Goal: Task Accomplishment & Management: Use online tool/utility

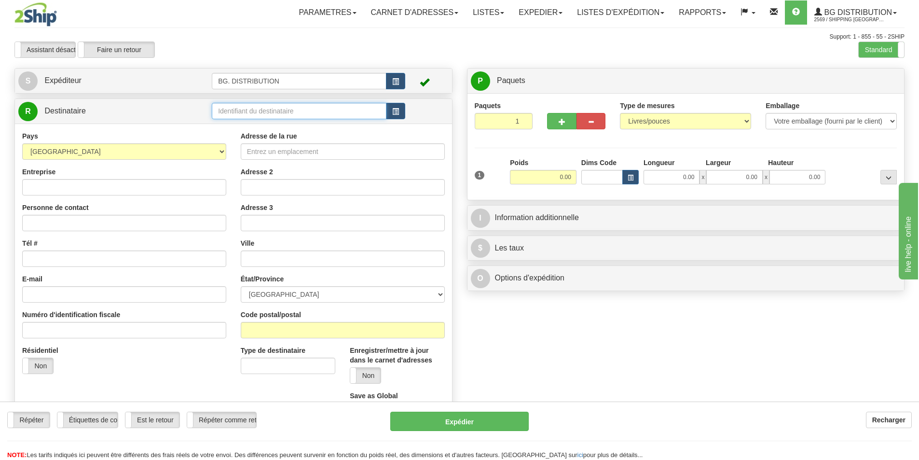
click at [270, 112] on input "text" at bounding box center [299, 111] width 175 height 16
click at [242, 111] on input "text" at bounding box center [299, 111] width 175 height 16
type input "20114"
click button "Supprimer" at bounding box center [0, 0] width 0 height 0
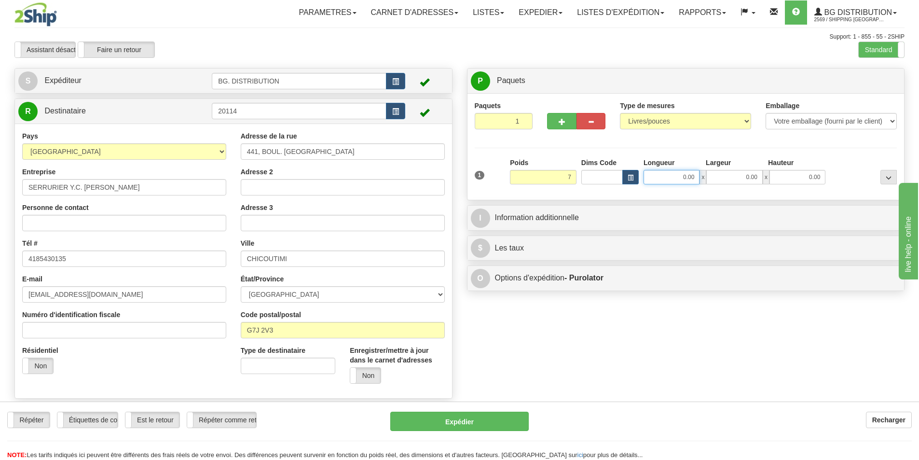
type input "7.00"
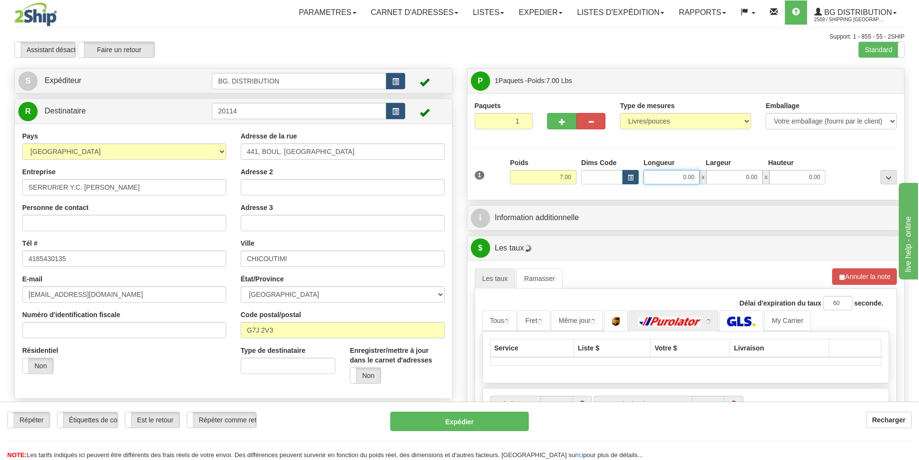
click at [682, 179] on input "0.00" at bounding box center [672, 177] width 56 height 14
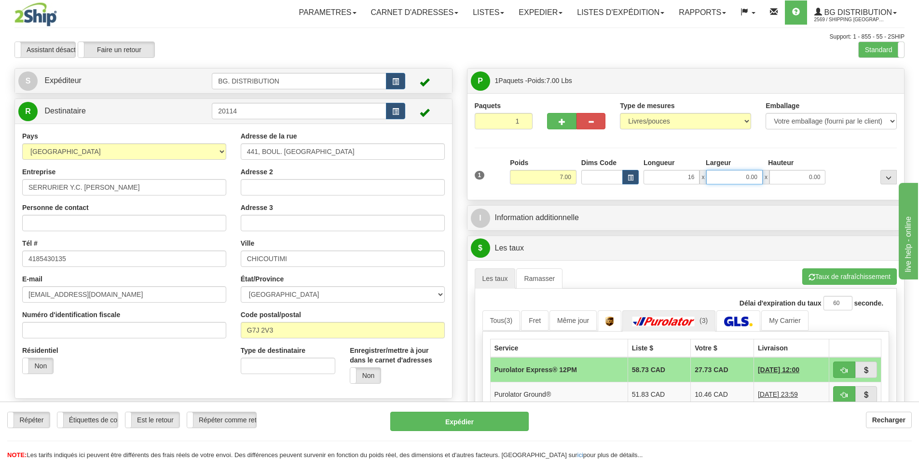
type input "16.00"
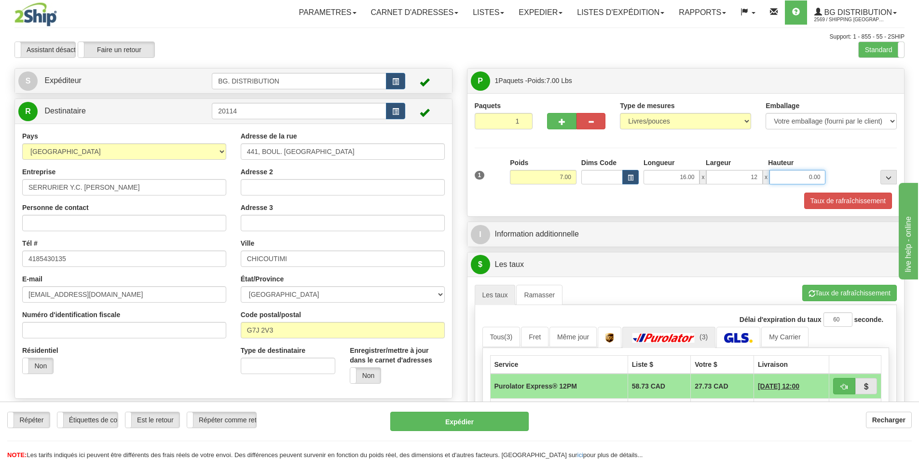
type input "12.00"
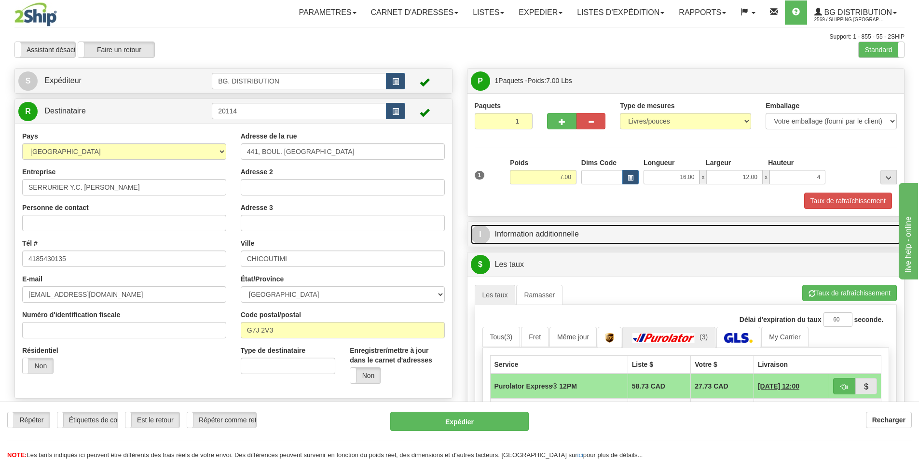
type input "4.00"
click at [509, 234] on link "I Information additionnelle" at bounding box center [686, 234] width 431 height 20
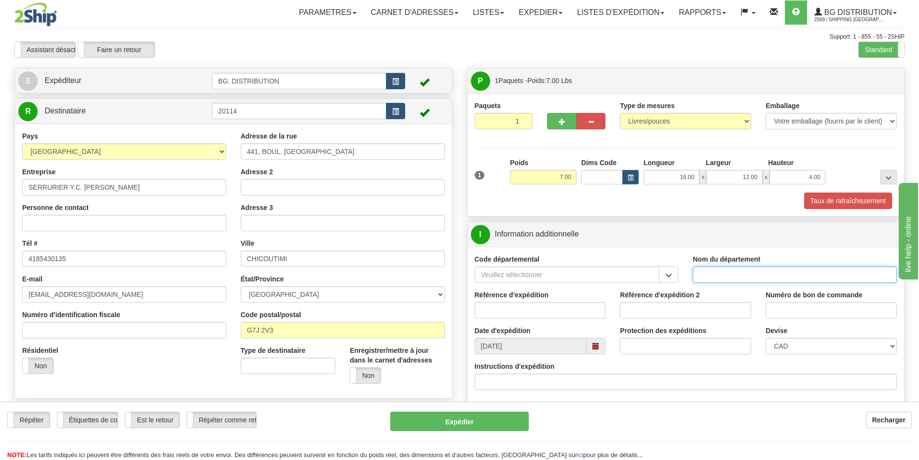
click at [729, 280] on input "Nom du département" at bounding box center [795, 274] width 204 height 16
type input "."
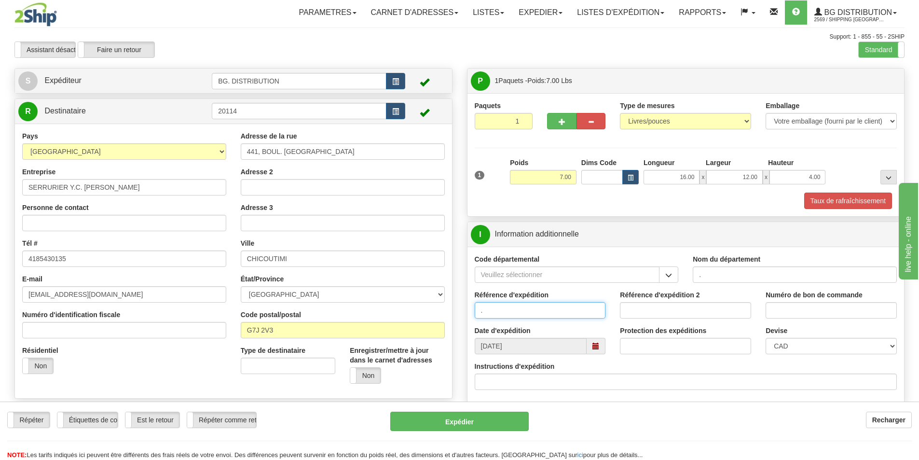
type input "."
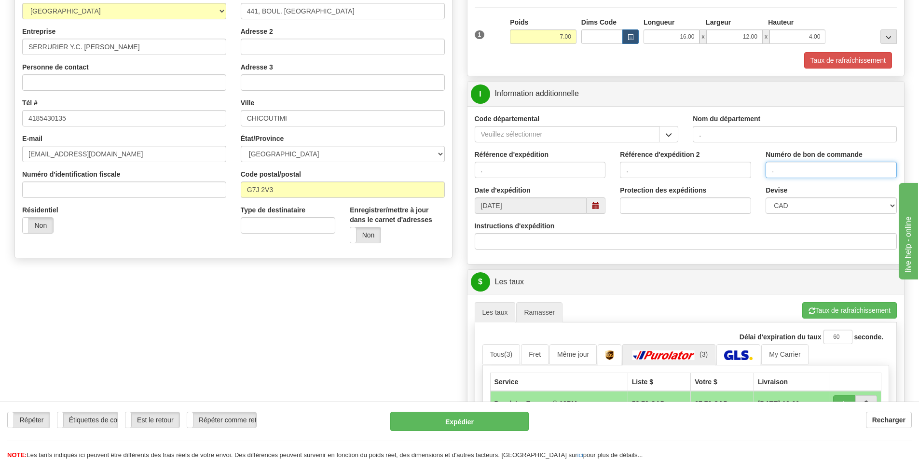
scroll to position [145, 0]
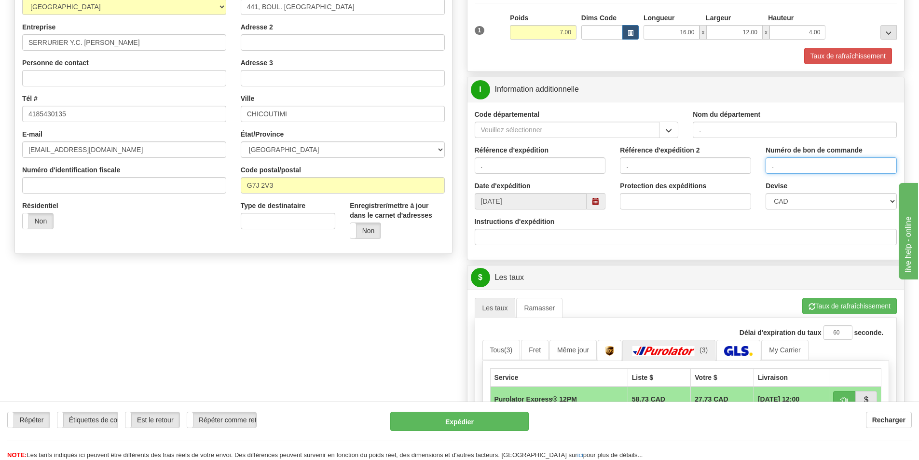
type input "."
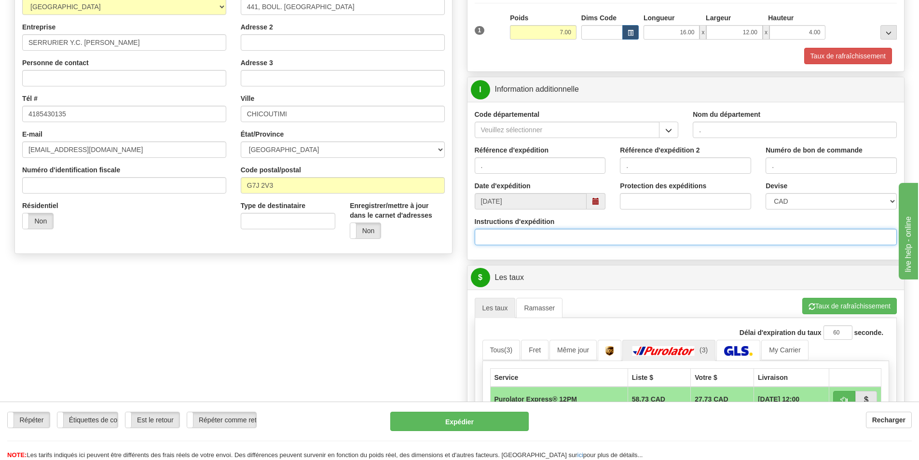
click at [505, 241] on input "Instructions d'expédition" at bounding box center [686, 237] width 423 height 16
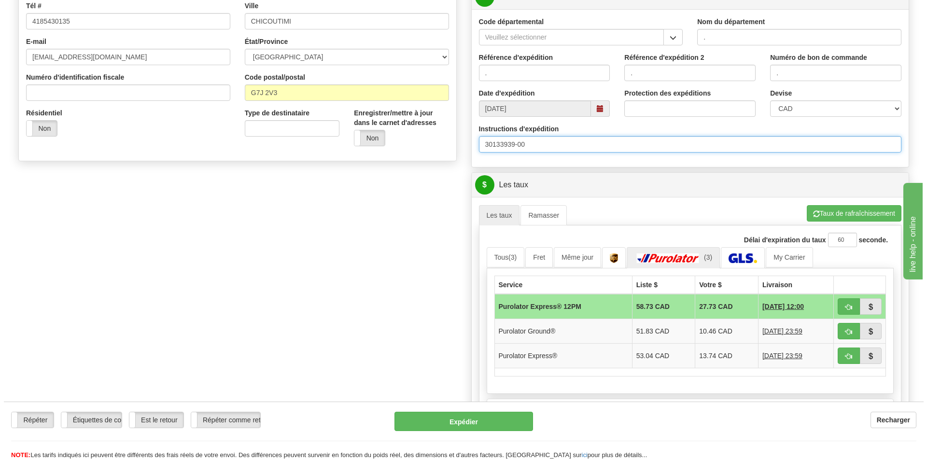
scroll to position [241, 0]
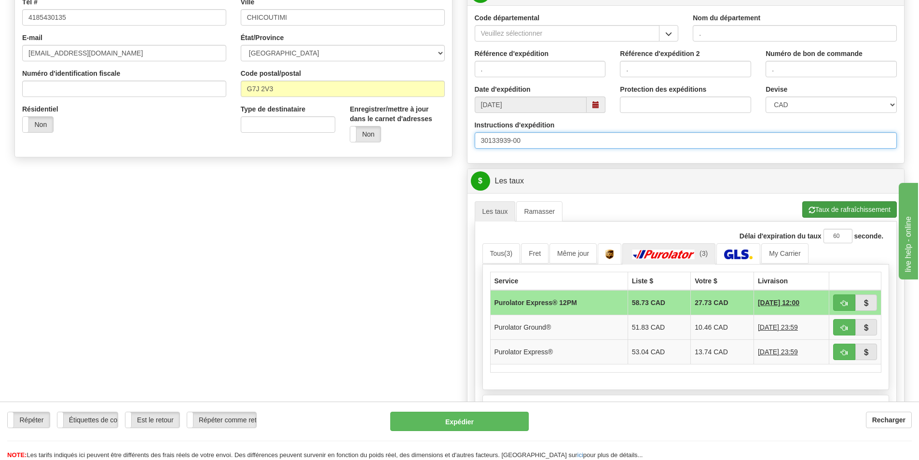
type input "30133939-00"
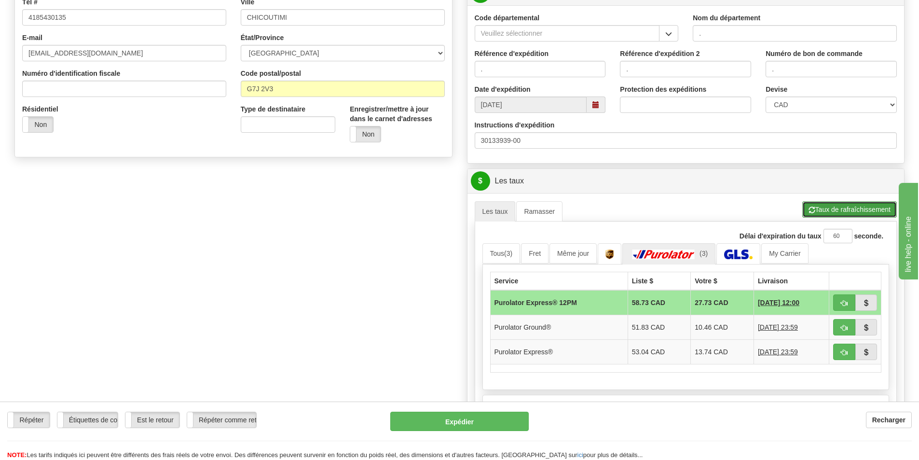
click at [829, 210] on button "Taux de rafraîchissement" at bounding box center [850, 209] width 95 height 16
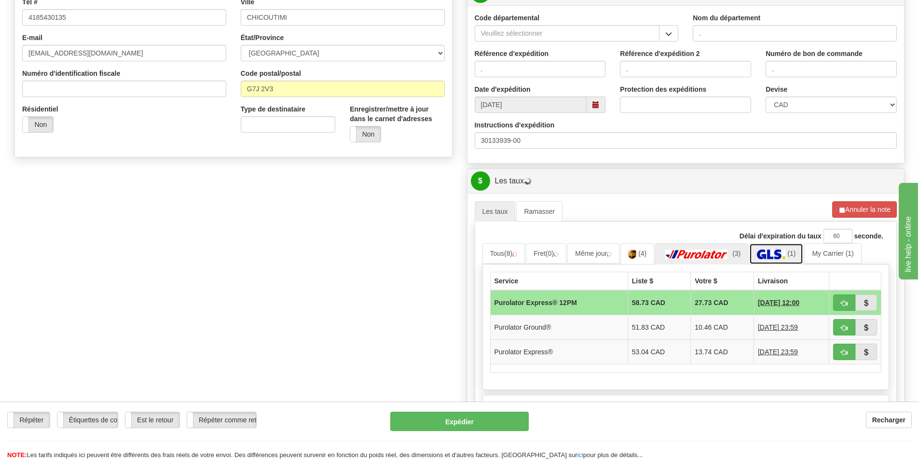
click at [779, 254] on img at bounding box center [771, 255] width 28 height 10
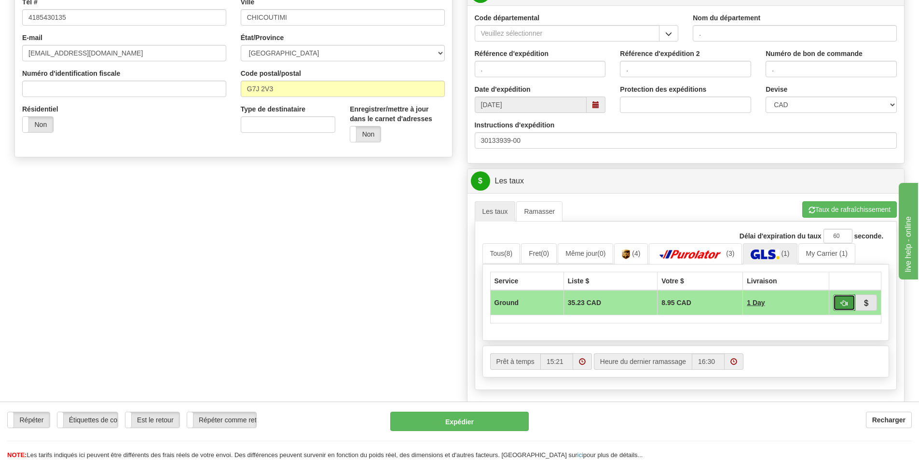
click at [845, 304] on span "button" at bounding box center [844, 303] width 7 height 6
type input "1"
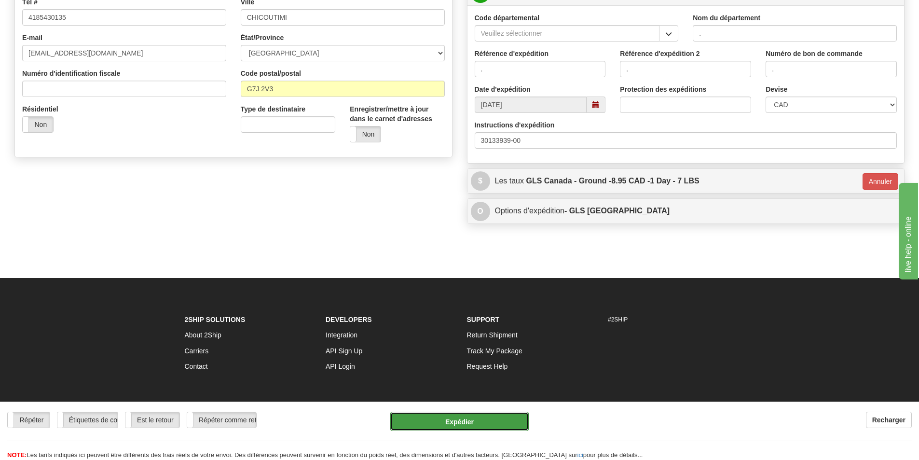
click at [464, 427] on button "Expédier" at bounding box center [459, 421] width 139 height 19
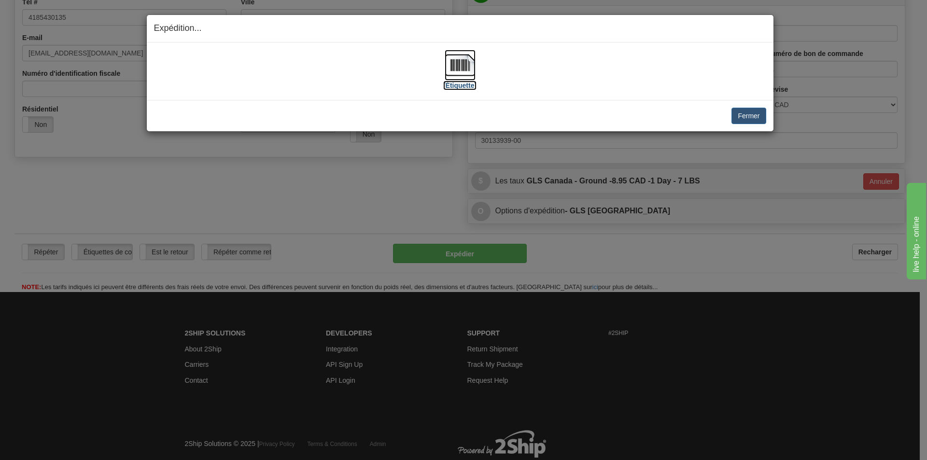
click at [462, 65] on img at bounding box center [460, 65] width 31 height 31
click at [750, 117] on button "Fermer" at bounding box center [748, 116] width 34 height 16
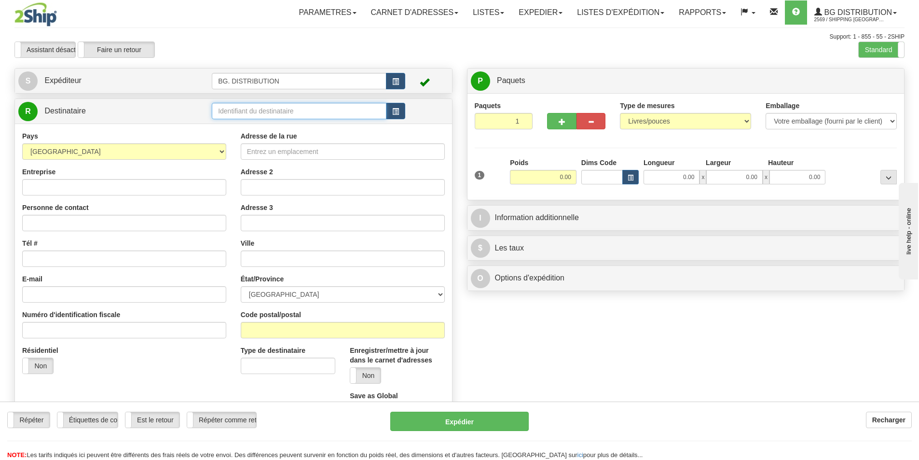
click at [278, 109] on input "text" at bounding box center [299, 111] width 175 height 16
type input "20141"
click button "Supprimer" at bounding box center [0, 0] width 0 height 0
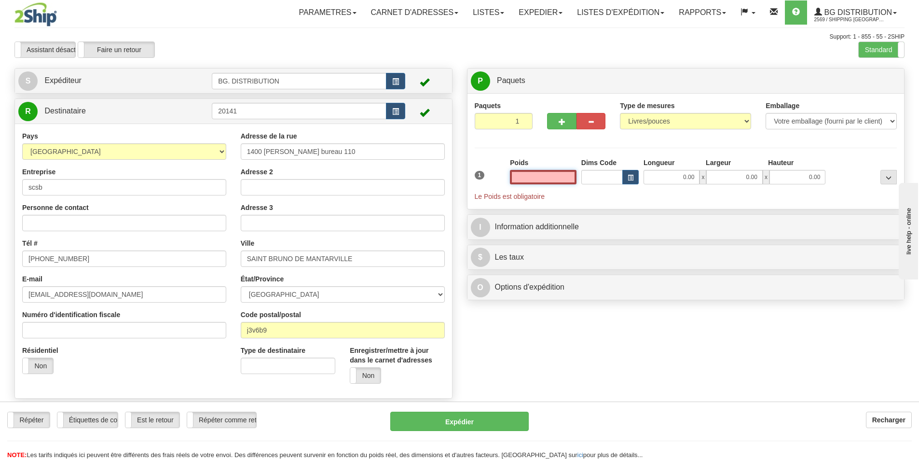
click at [550, 176] on input "text" at bounding box center [543, 177] width 67 height 14
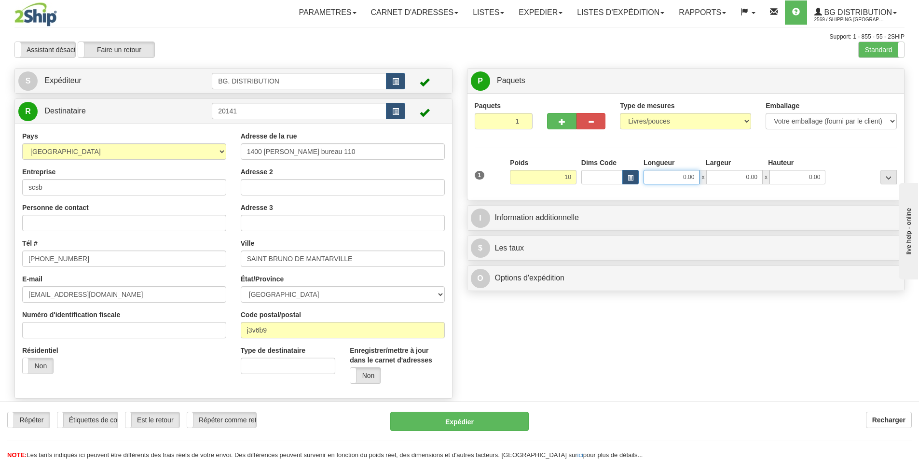
type input "10.00"
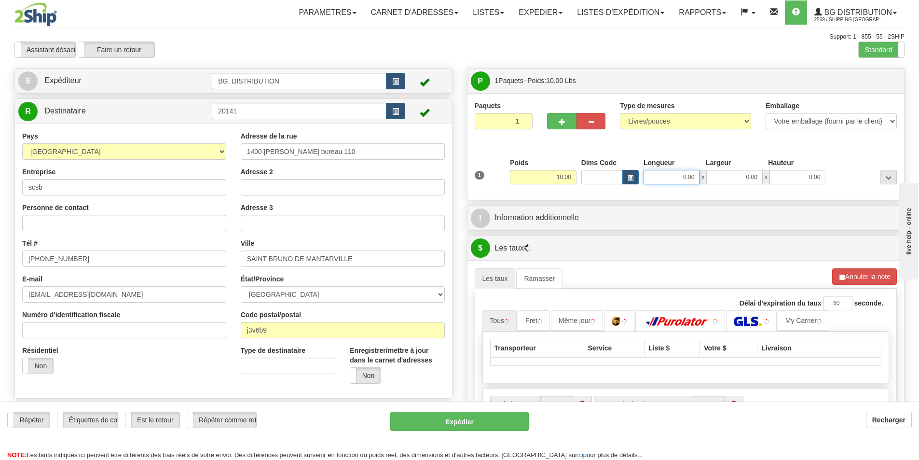
drag, startPoint x: 689, startPoint y: 180, endPoint x: 682, endPoint y: 182, distance: 7.2
click at [689, 180] on input "0.00" at bounding box center [672, 177] width 56 height 14
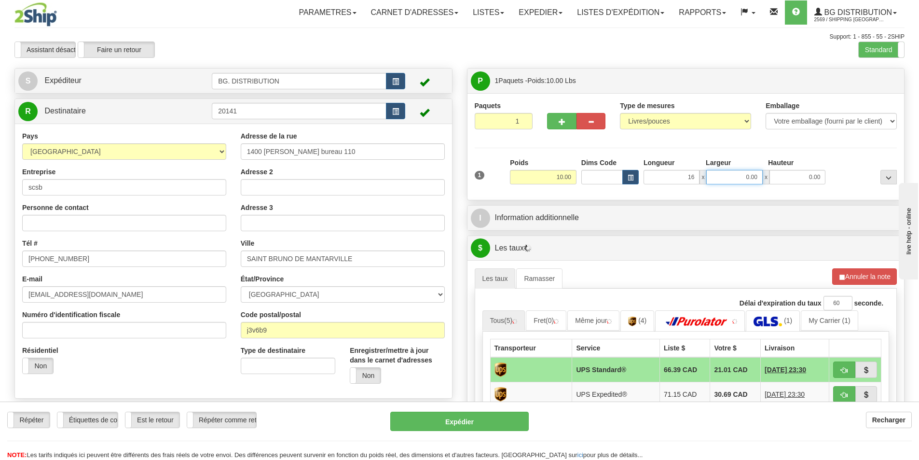
type input "16.00"
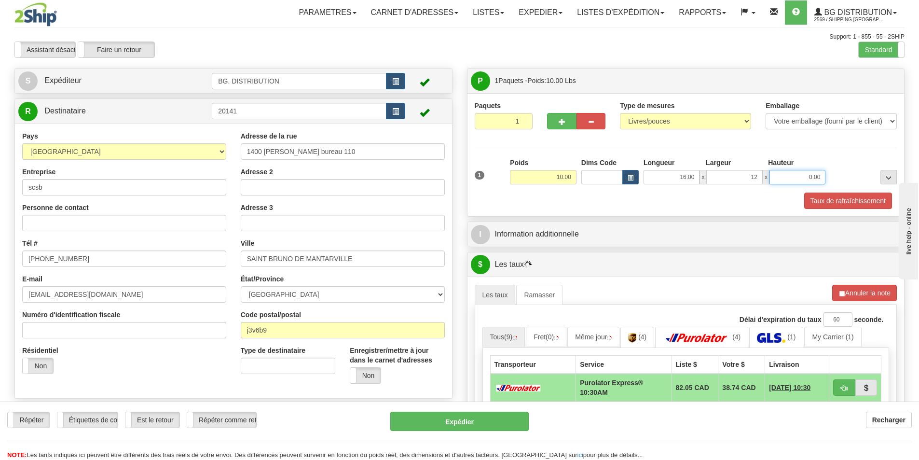
type input "12.00"
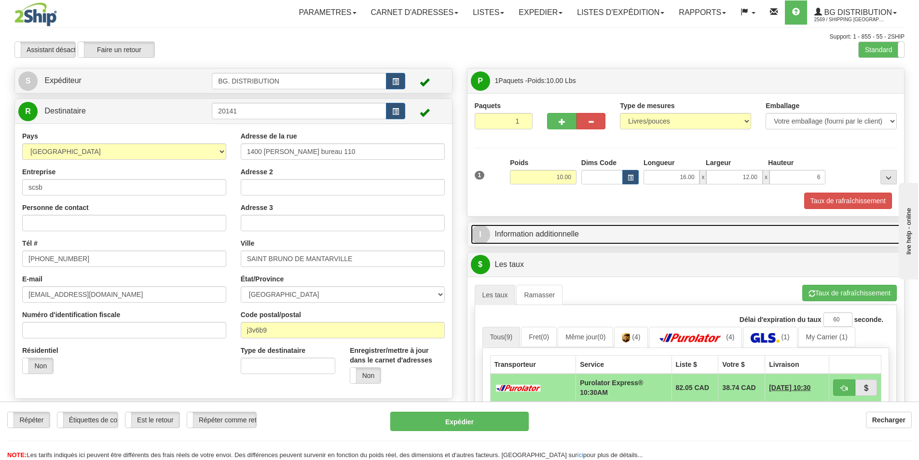
type input "6.00"
click at [655, 235] on link "I Information additionnelle" at bounding box center [686, 234] width 431 height 20
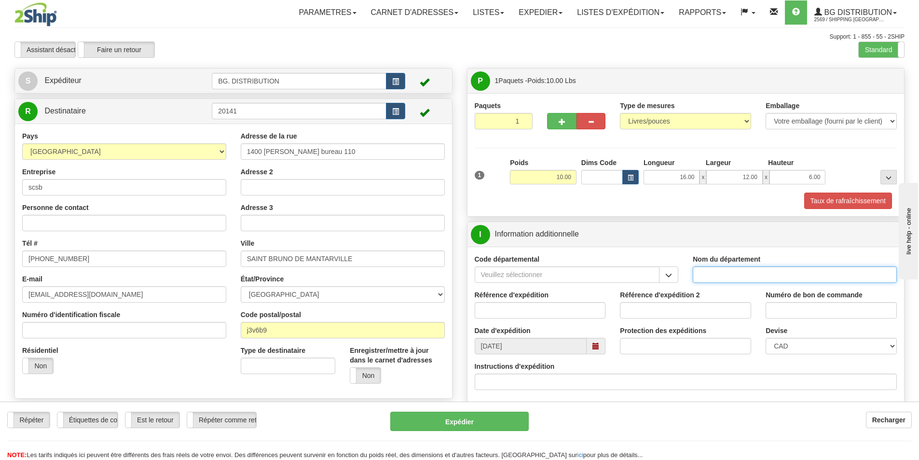
drag, startPoint x: 721, startPoint y: 275, endPoint x: 708, endPoint y: 238, distance: 39.4
click at [721, 275] on input "Nom du département" at bounding box center [795, 274] width 204 height 16
type input "."
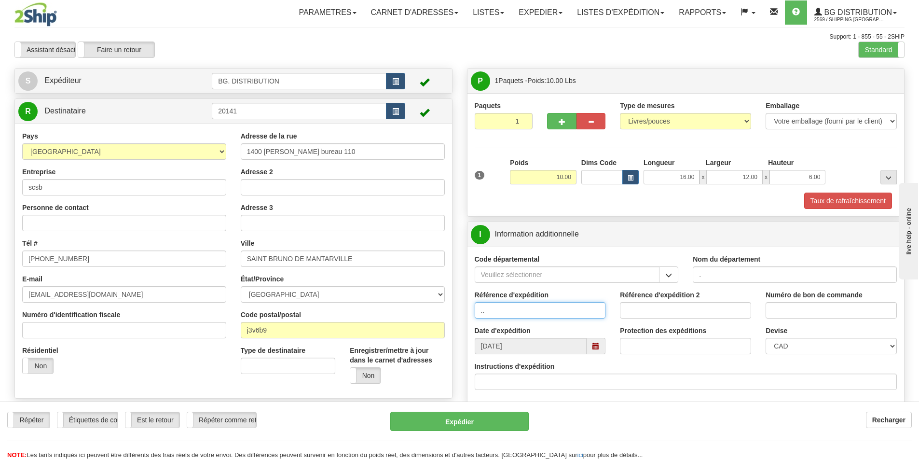
type input ".."
type input "."
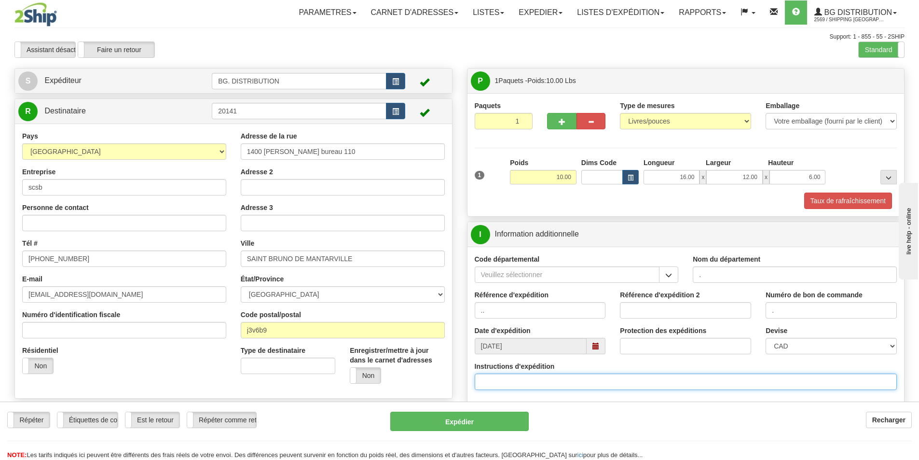
click at [543, 381] on input "Instructions d'expédition" at bounding box center [686, 382] width 423 height 16
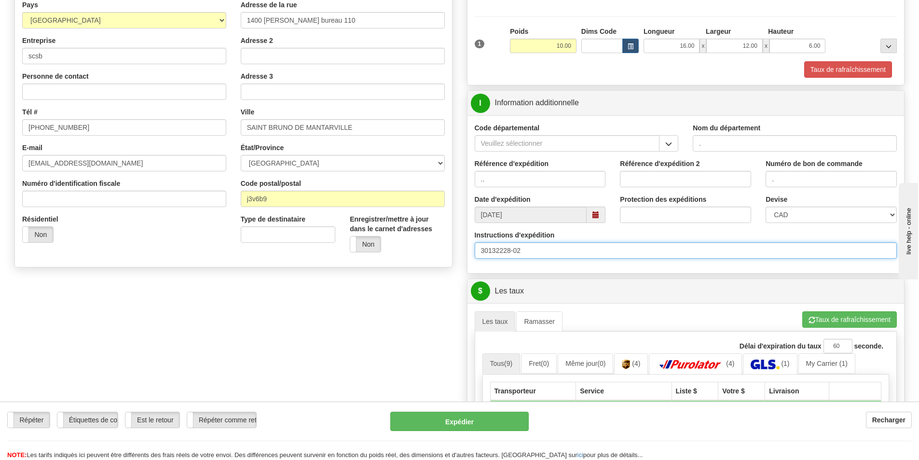
scroll to position [145, 0]
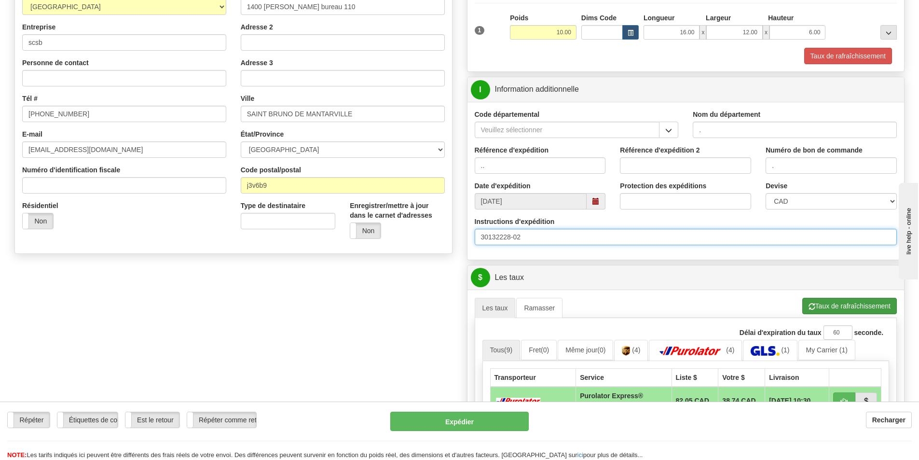
type input "30132228-02"
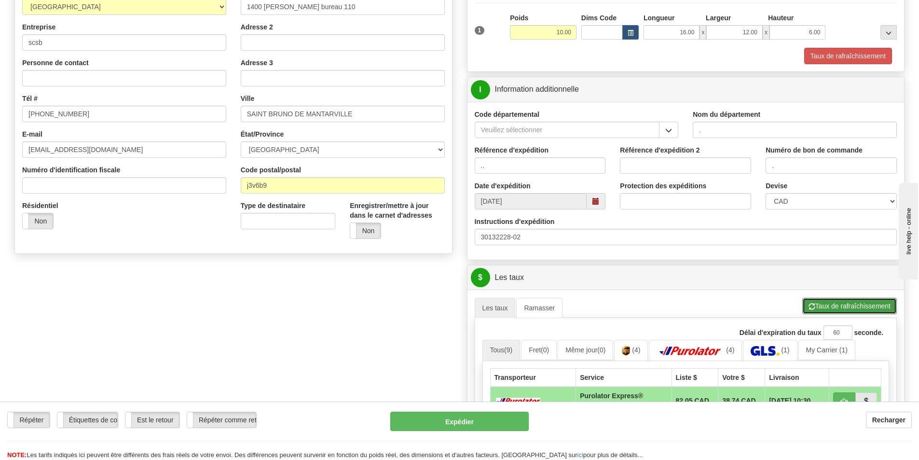
click at [840, 314] on button "Taux de rafraîchissement" at bounding box center [850, 306] width 95 height 16
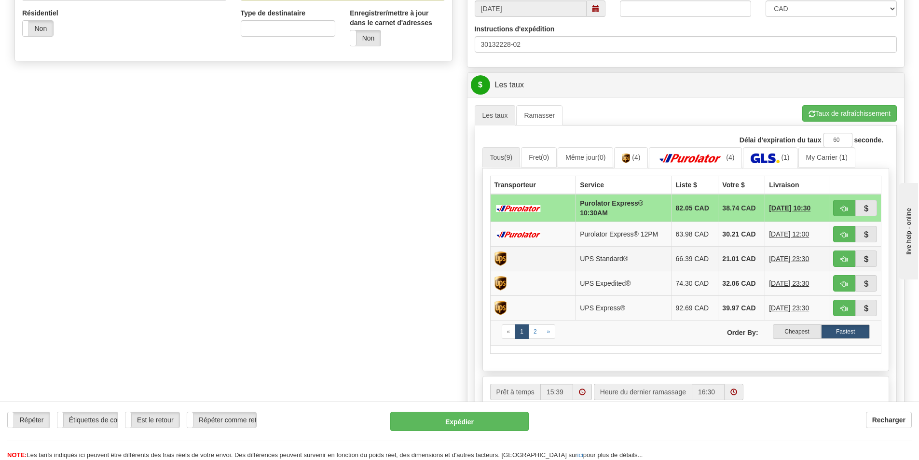
scroll to position [338, 0]
click at [807, 330] on label "Cheapest" at bounding box center [797, 331] width 49 height 14
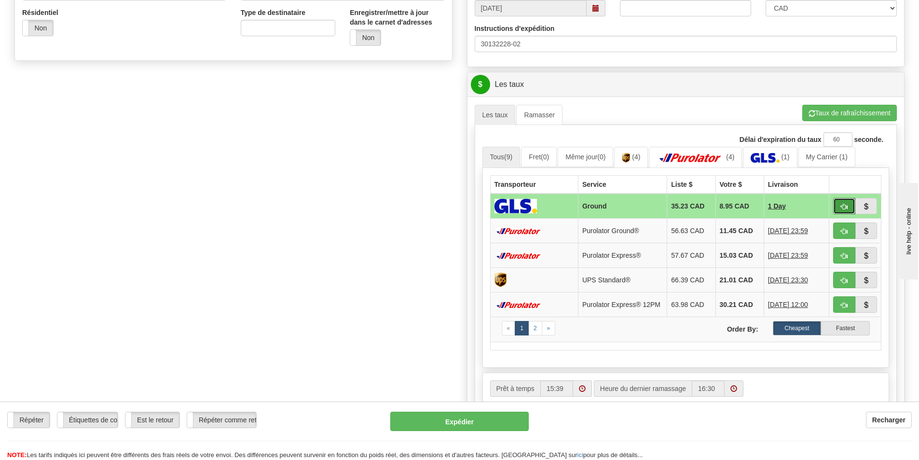
click at [847, 209] on span "button" at bounding box center [844, 207] width 7 height 6
type input "1"
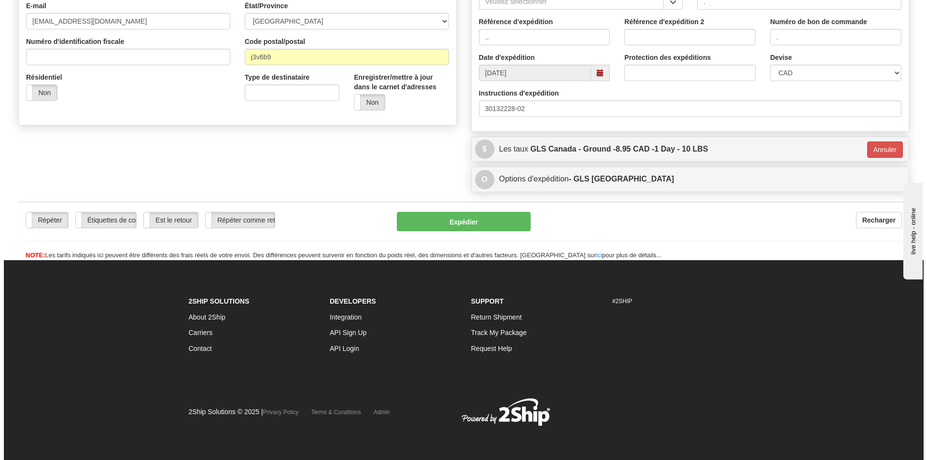
scroll to position [274, 0]
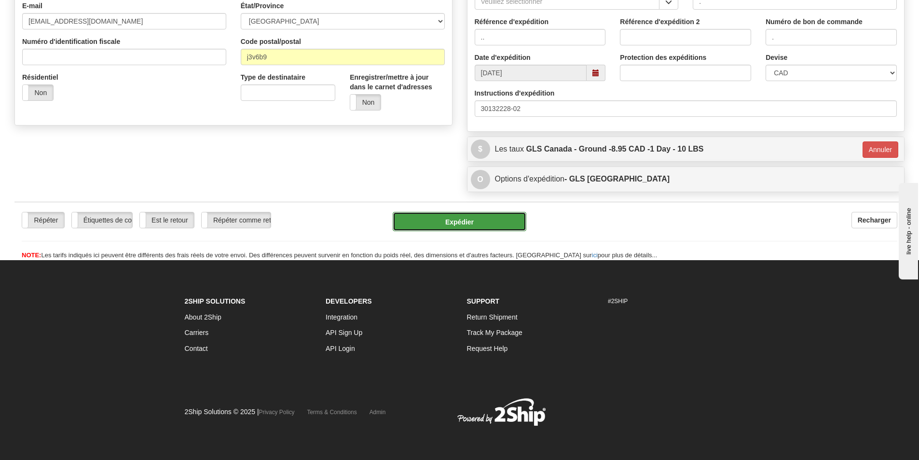
click at [499, 222] on button "Expédier" at bounding box center [460, 221] width 134 height 19
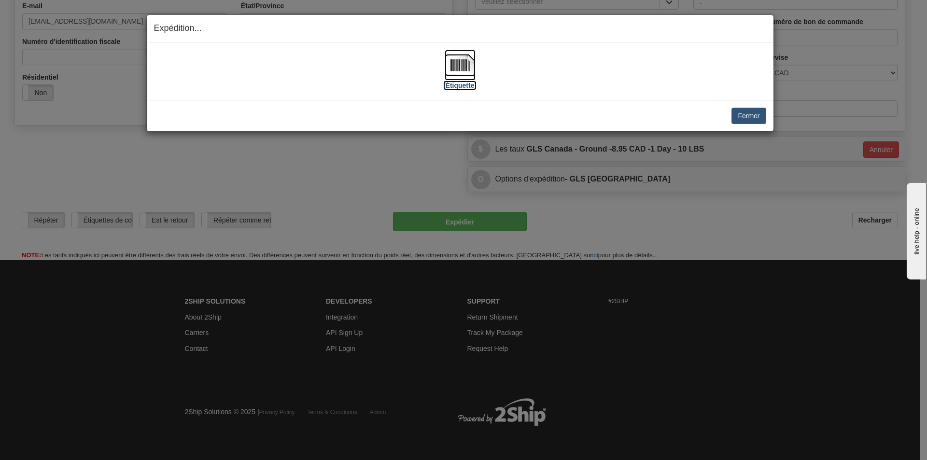
click at [462, 71] on img at bounding box center [460, 65] width 31 height 31
